Goal: Find specific page/section: Find specific page/section

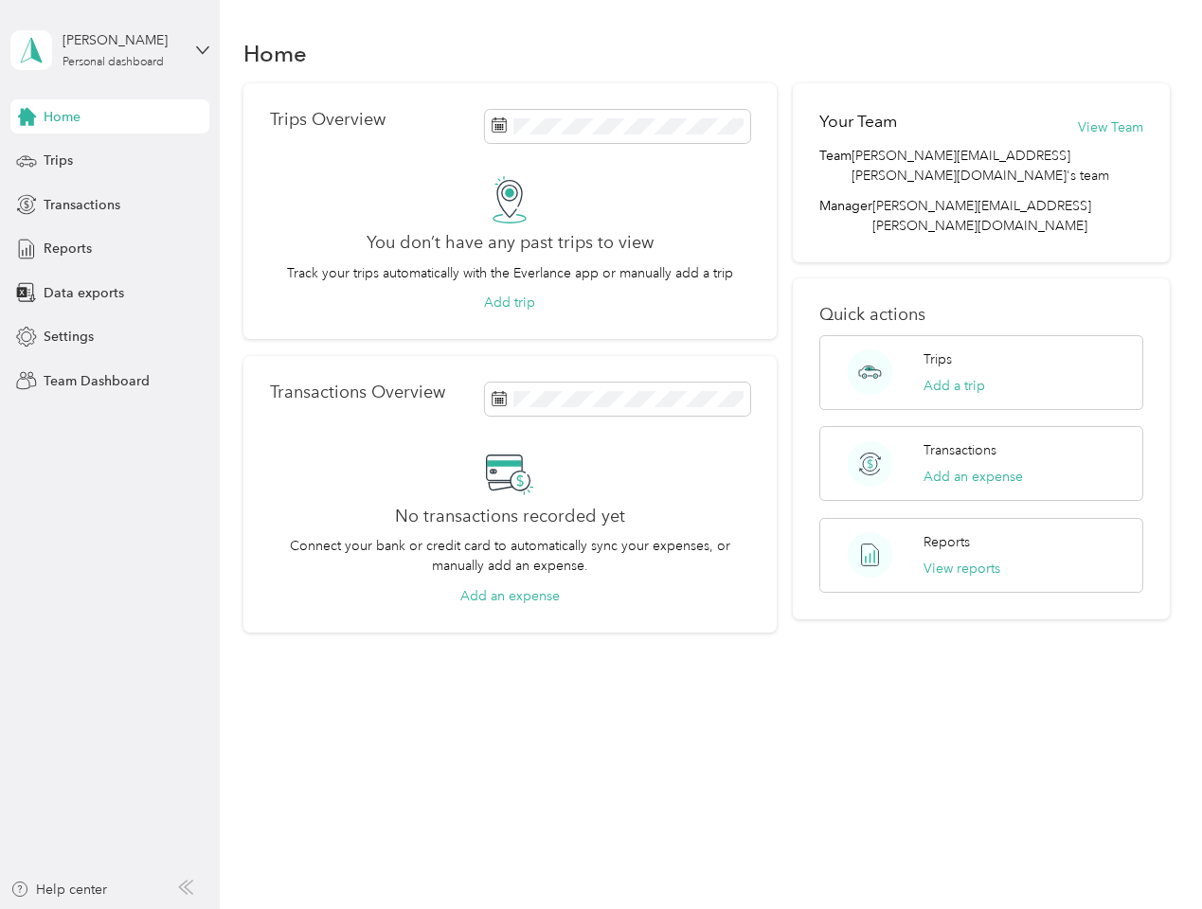
click at [601, 455] on div "No transactions recorded yet Connect your bank or credit card to automatically …" at bounding box center [510, 527] width 480 height 157
click at [110, 50] on div "[PERSON_NAME]" at bounding box center [122, 40] width 118 height 20
click at [110, 117] on div "You’re signed in as [PERSON_NAME][EMAIL_ADDRESS][PERSON_NAME][DOMAIN_NAME] Team…" at bounding box center [316, 165] width 613 height 193
click at [27, 117] on div "You’re signed in as [PERSON_NAME][EMAIL_ADDRESS][PERSON_NAME][DOMAIN_NAME] Team…" at bounding box center [316, 165] width 613 height 193
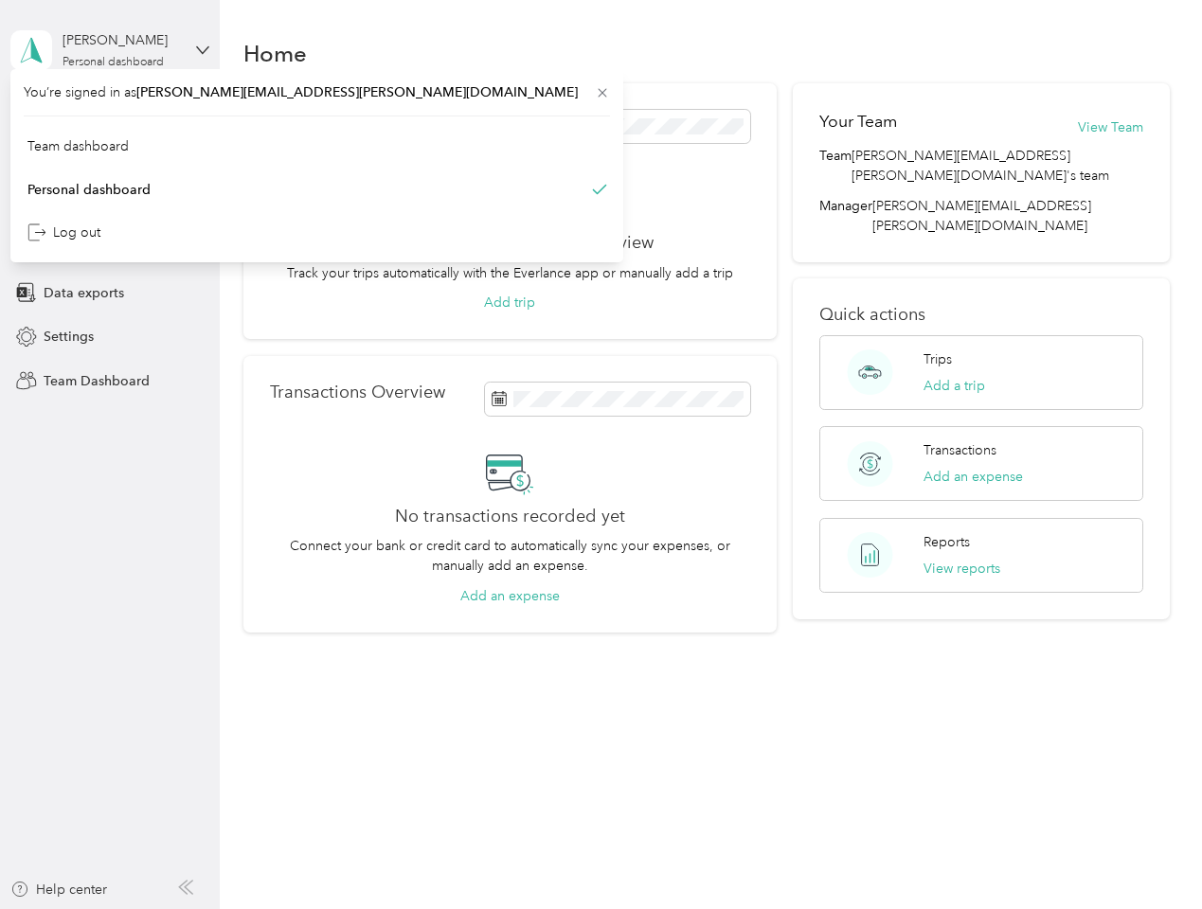
click at [110, 161] on div "Trips" at bounding box center [109, 161] width 199 height 34
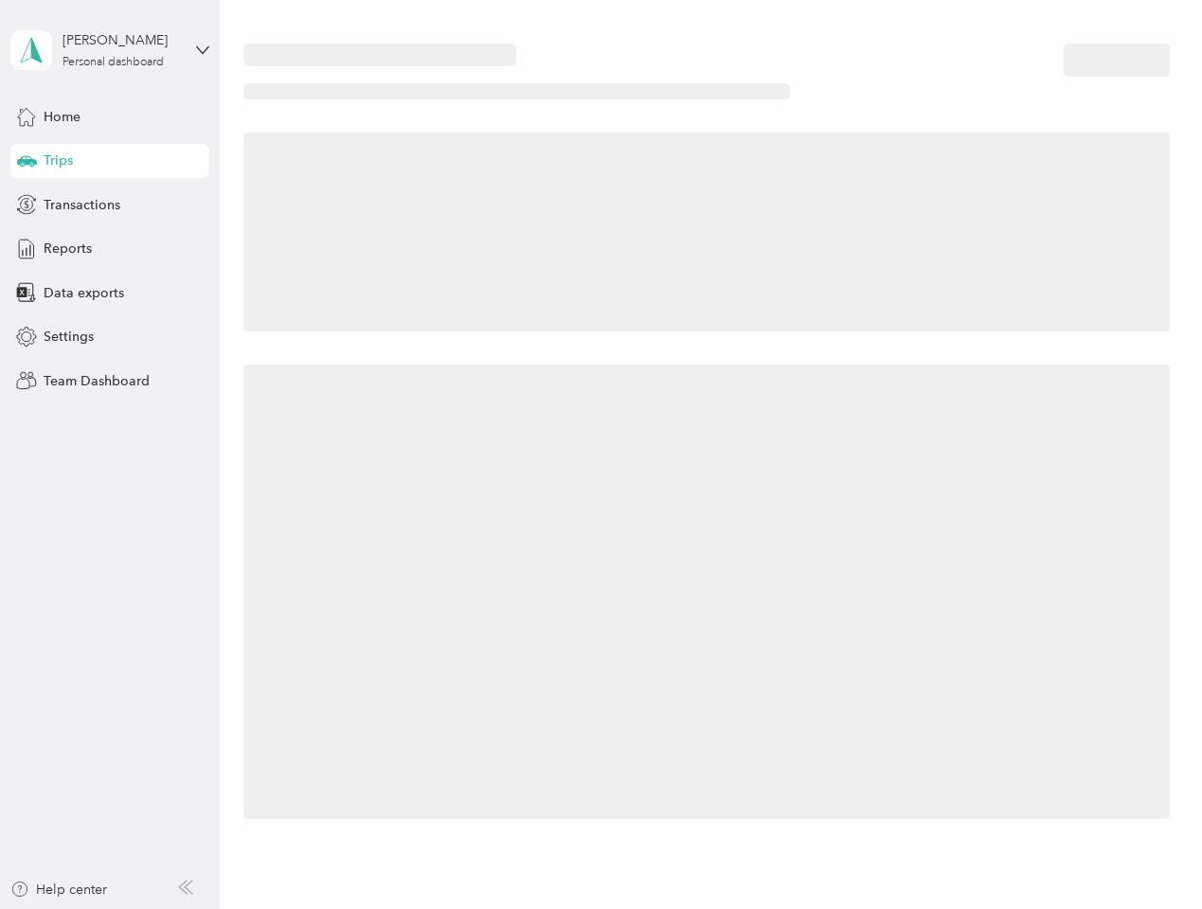
click at [27, 161] on icon at bounding box center [27, 159] width 20 height 9
click at [110, 205] on span "Transactions" at bounding box center [82, 205] width 77 height 20
click at [27, 205] on icon at bounding box center [26, 204] width 21 height 21
